Goal: Task Accomplishment & Management: Manage account settings

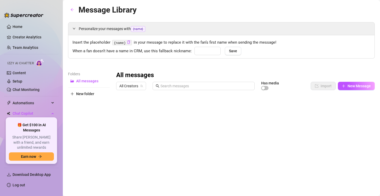
type input "babe"
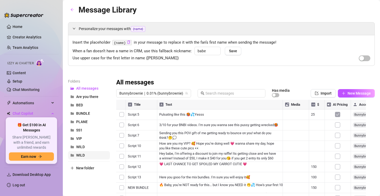
click at [78, 154] on span "WILD" at bounding box center [80, 155] width 9 height 4
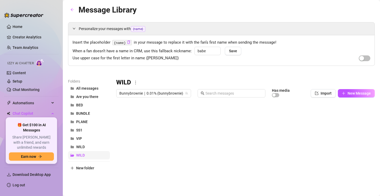
click at [76, 156] on span "WILD" at bounding box center [80, 155] width 9 height 4
click at [136, 82] on icon "more" at bounding box center [135, 82] width 5 height 5
click at [147, 99] on link "Delete" at bounding box center [145, 99] width 16 height 4
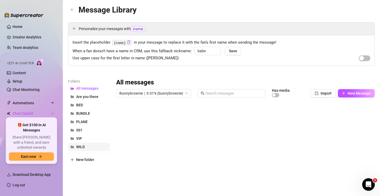
click at [83, 146] on span "WILD" at bounding box center [80, 147] width 9 height 4
click at [78, 137] on span "VIP" at bounding box center [79, 139] width 6 height 4
click at [123, 115] on div at bounding box center [243, 158] width 254 height 117
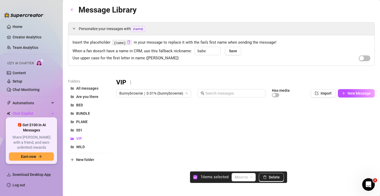
click at [119, 115] on div at bounding box center [243, 158] width 254 height 117
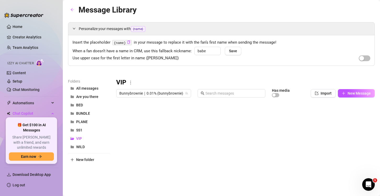
click at [121, 124] on div at bounding box center [243, 158] width 254 height 117
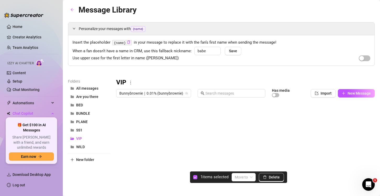
click at [121, 134] on div at bounding box center [243, 158] width 254 height 117
click at [122, 121] on div at bounding box center [243, 158] width 254 height 117
click at [122, 131] on div at bounding box center [243, 158] width 254 height 117
click at [124, 141] on div at bounding box center [243, 158] width 254 height 117
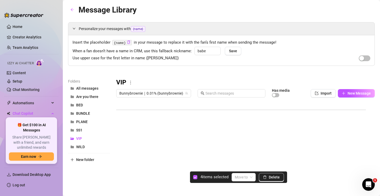
click at [123, 145] on div at bounding box center [243, 158] width 254 height 117
click at [122, 151] on div at bounding box center [243, 158] width 254 height 117
click at [121, 141] on div at bounding box center [243, 158] width 254 height 117
click at [124, 164] on div at bounding box center [243, 158] width 254 height 117
click at [121, 162] on div at bounding box center [243, 158] width 254 height 117
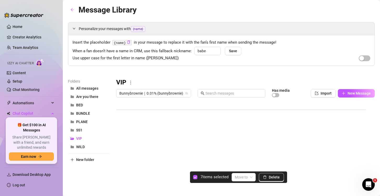
scroll to position [52, 0]
click at [120, 151] on div at bounding box center [243, 158] width 254 height 117
click at [120, 146] on div at bounding box center [243, 158] width 254 height 117
click at [120, 157] on div at bounding box center [243, 158] width 254 height 117
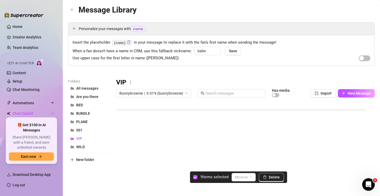
click at [121, 117] on div at bounding box center [243, 158] width 254 height 117
click at [122, 125] on div at bounding box center [243, 158] width 254 height 117
click at [122, 136] on div at bounding box center [243, 158] width 254 height 117
click at [122, 146] on div at bounding box center [243, 158] width 254 height 117
click at [122, 156] on div at bounding box center [243, 158] width 254 height 117
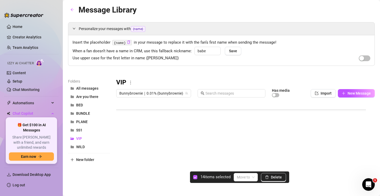
click at [121, 167] on div at bounding box center [243, 158] width 254 height 117
click at [121, 149] on div at bounding box center [243, 158] width 254 height 117
click at [119, 161] on div at bounding box center [243, 158] width 254 height 117
click at [121, 170] on div at bounding box center [243, 158] width 254 height 117
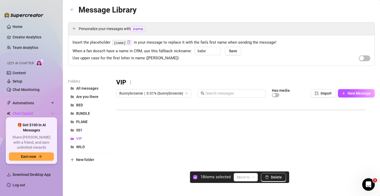
scroll to position [172, 0]
click at [122, 142] on div at bounding box center [243, 158] width 254 height 117
click at [120, 151] on div at bounding box center [243, 158] width 254 height 117
click at [119, 162] on div at bounding box center [243, 158] width 254 height 117
click at [120, 170] on div at bounding box center [243, 158] width 254 height 117
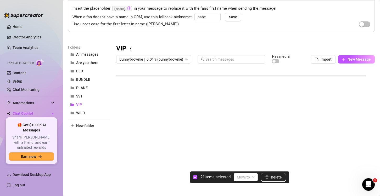
scroll to position [36, 0]
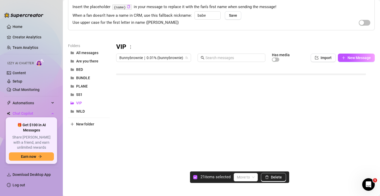
click at [124, 137] on div at bounding box center [243, 122] width 254 height 117
click at [121, 138] on div at bounding box center [243, 122] width 254 height 117
click at [275, 174] on button "Delete" at bounding box center [273, 177] width 25 height 8
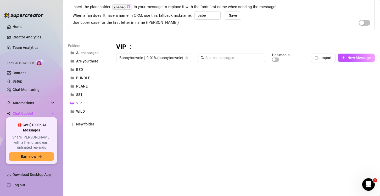
click at [108, 138] on div "Folders All messages Are you there BED BUNDLE PLANE SS1 VIP WILD New folder" at bounding box center [89, 112] width 42 height 138
